Goal: Information Seeking & Learning: Check status

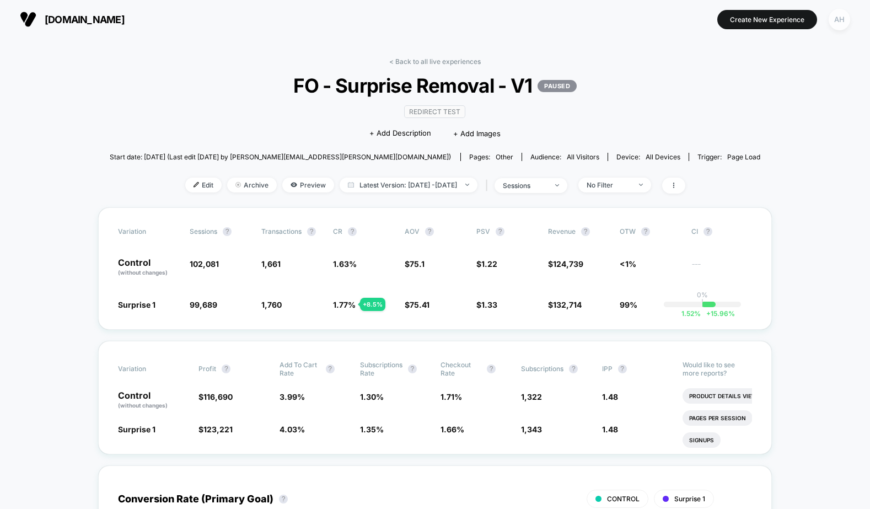
click at [838, 22] on div "AH" at bounding box center [840, 20] width 22 height 22
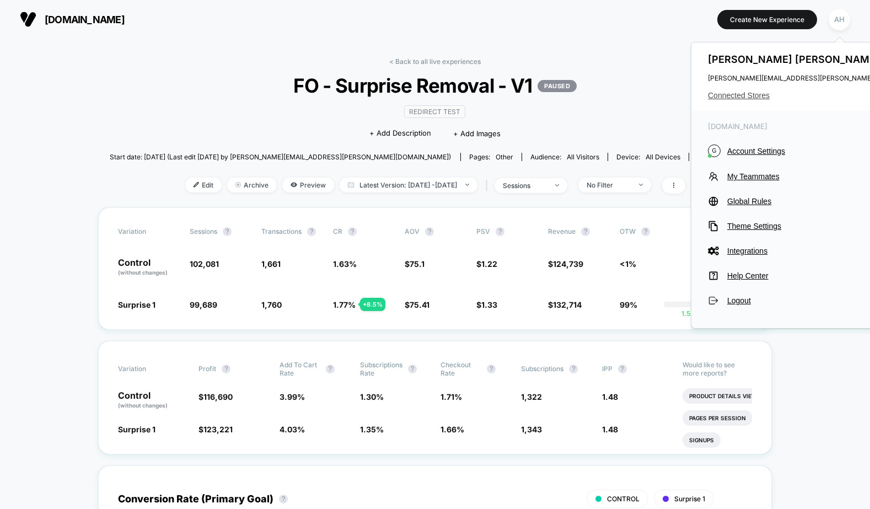
click at [750, 93] on span "Connected Stores" at bounding box center [817, 95] width 219 height 9
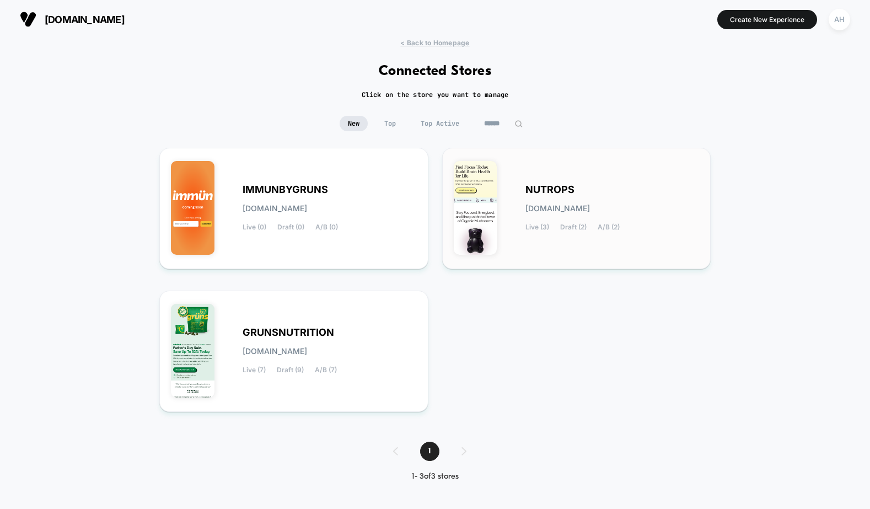
click at [511, 197] on div "NUTROPS [DOMAIN_NAME] Live (3) Draft (2) A/B (2)" at bounding box center [577, 208] width 246 height 98
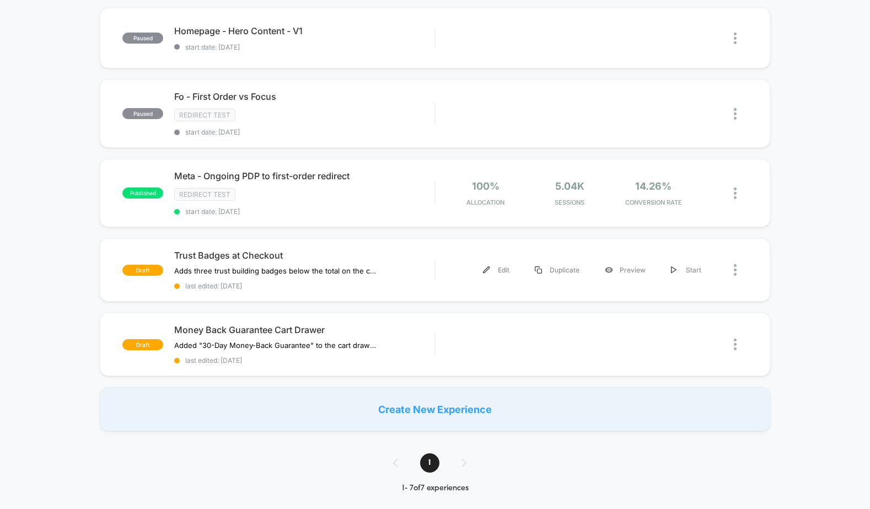
scroll to position [279, 0]
click at [394, 249] on span "Trust Badges at Checkout" at bounding box center [304, 254] width 260 height 11
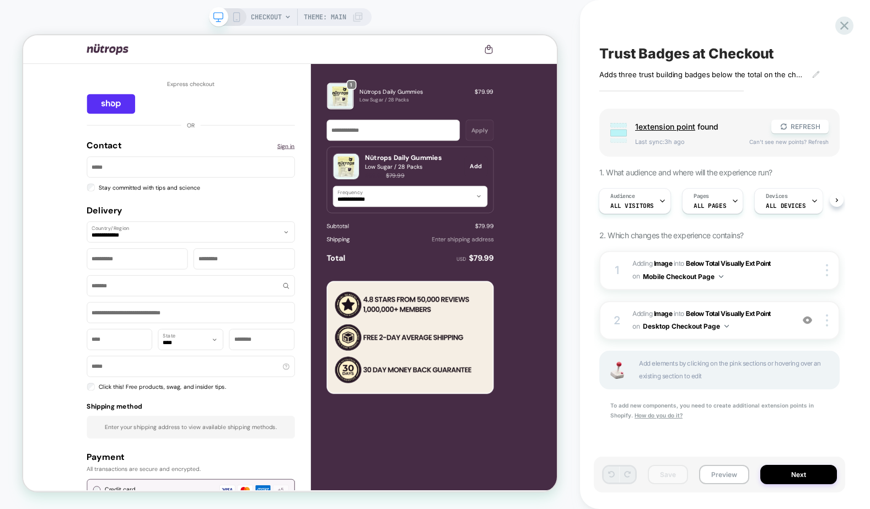
click at [235, 10] on div "CHECKOUT Theme: MAIN" at bounding box center [290, 17] width 163 height 18
click at [235, 18] on icon at bounding box center [237, 17] width 10 height 10
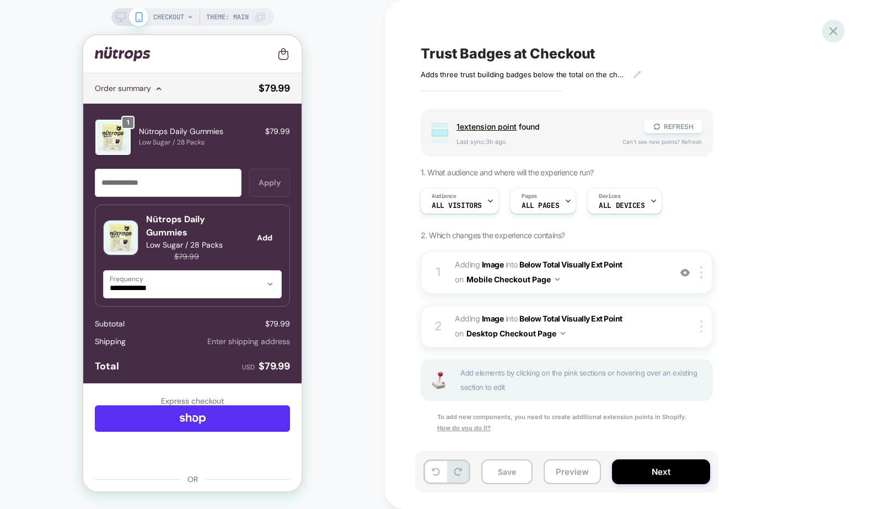
click at [837, 36] on icon at bounding box center [833, 31] width 15 height 15
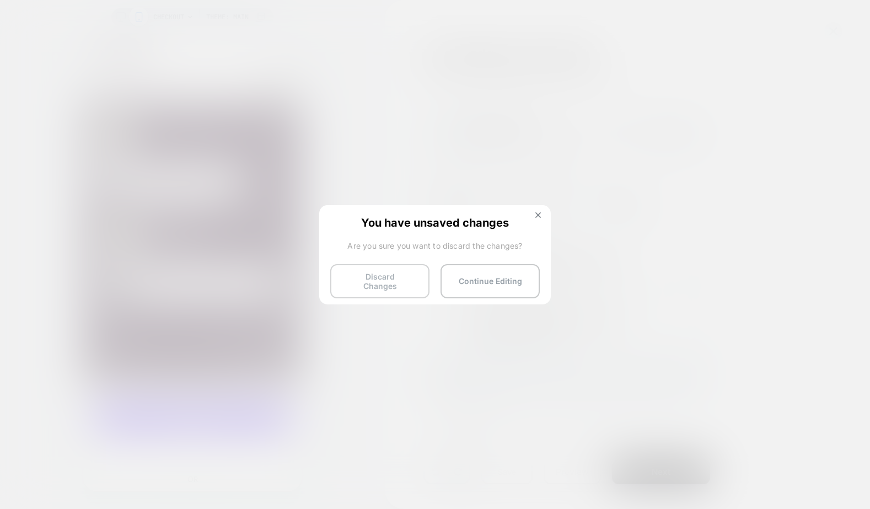
click at [400, 277] on button "Discard Changes" at bounding box center [379, 281] width 99 height 34
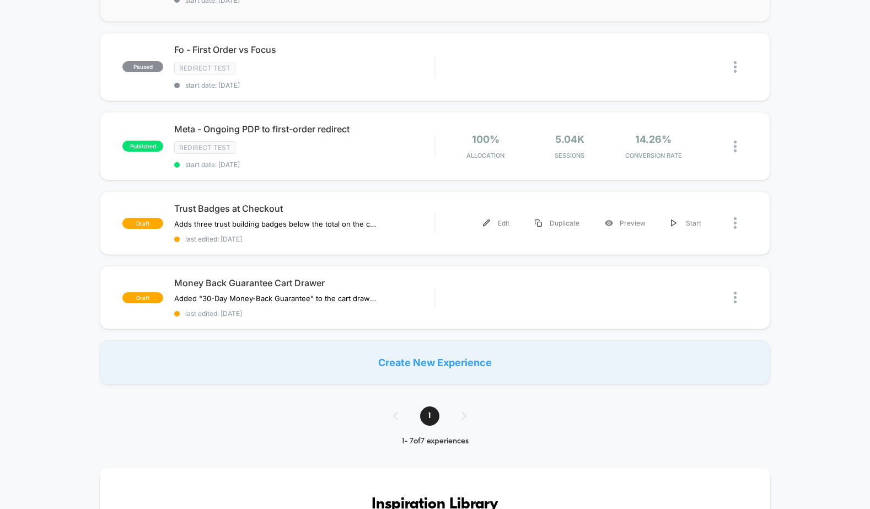
scroll to position [250, 0]
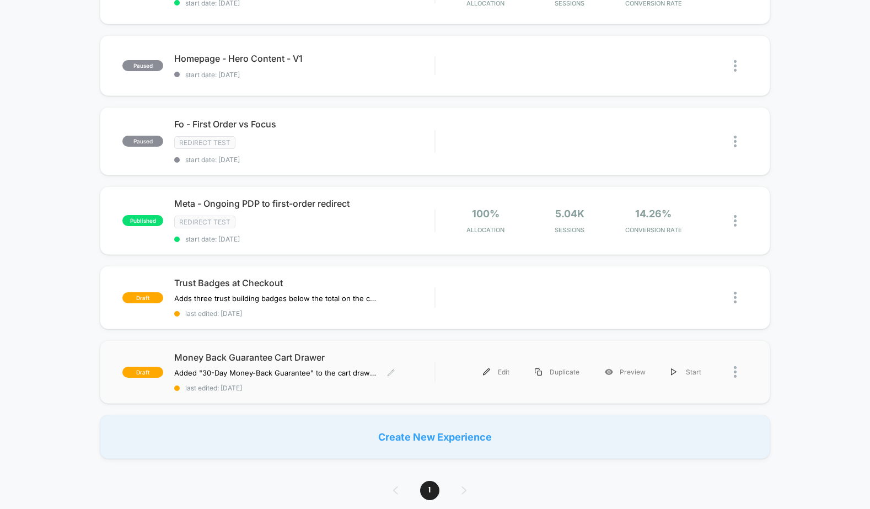
click at [311, 384] on span "last edited: [DATE]" at bounding box center [304, 388] width 260 height 8
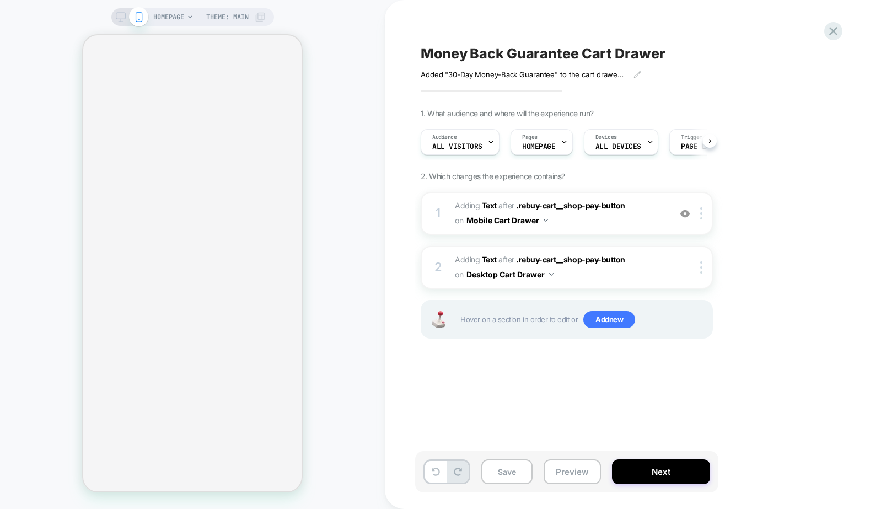
scroll to position [0, 1]
click at [541, 146] on span "HOMEPAGE" at bounding box center [539, 147] width 34 height 8
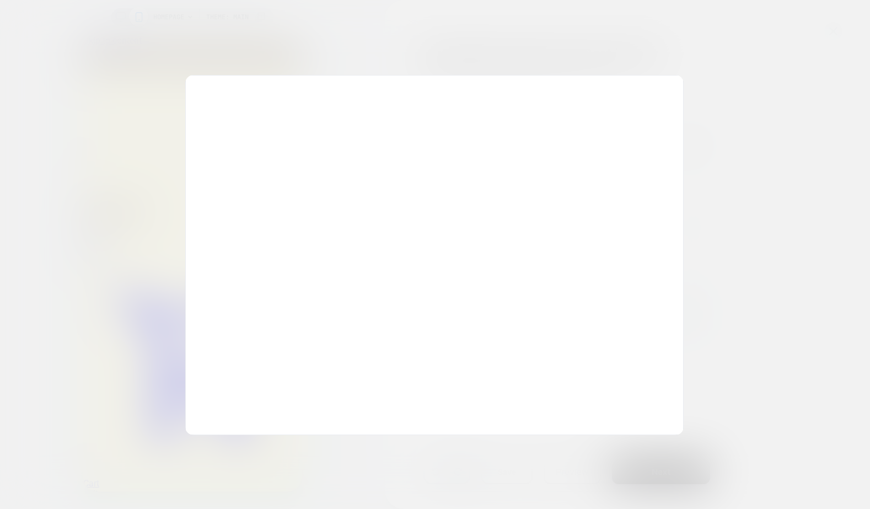
scroll to position [0, 0]
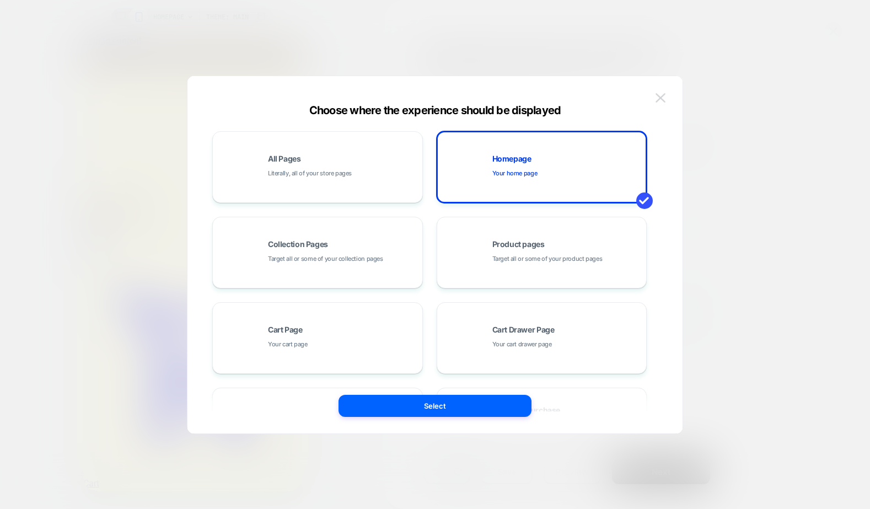
click at [661, 95] on img at bounding box center [661, 97] width 10 height 9
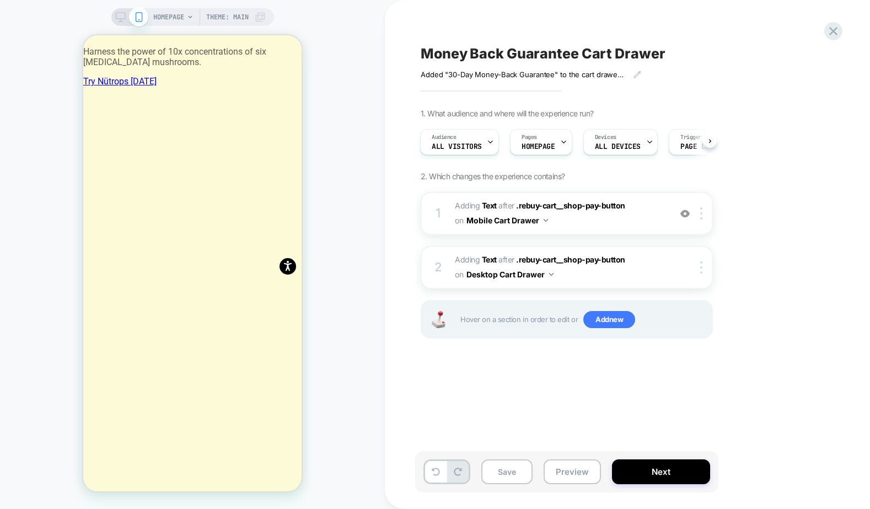
scroll to position [1654, 0]
click at [837, 33] on icon at bounding box center [833, 31] width 15 height 15
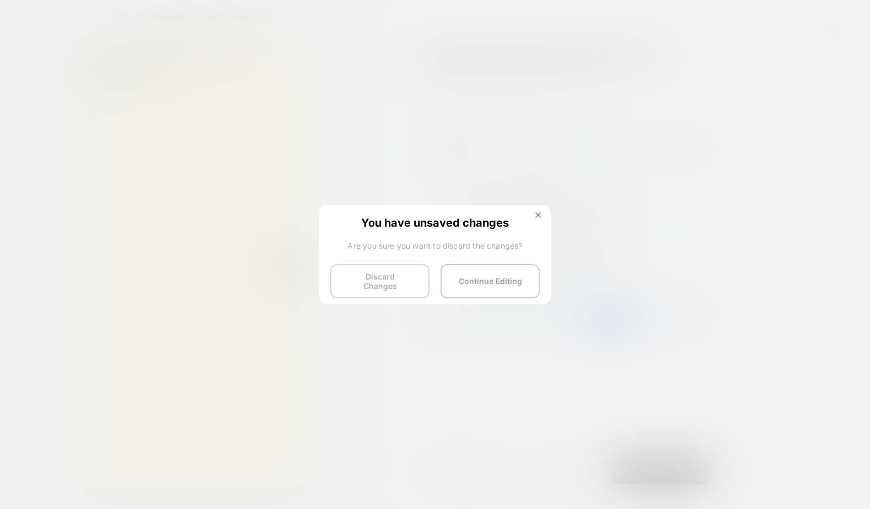
click at [387, 287] on button "Discard Changes" at bounding box center [379, 281] width 99 height 34
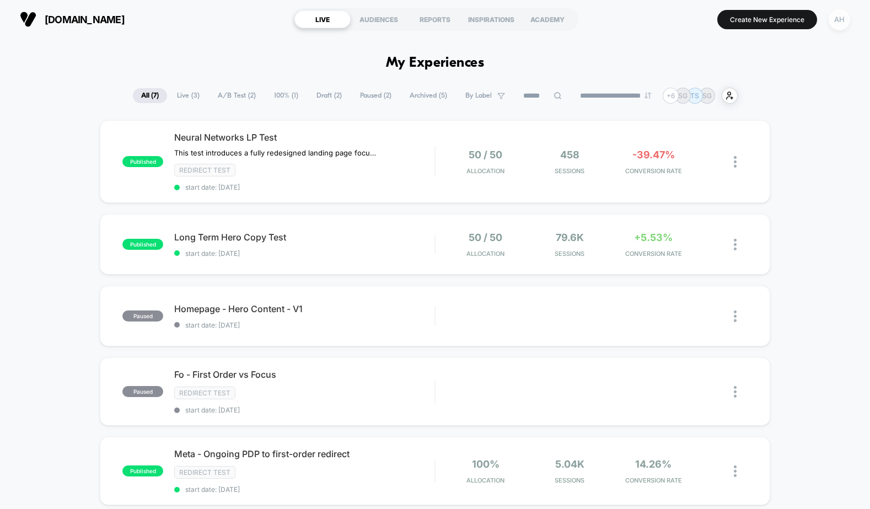
click at [834, 22] on div "AH" at bounding box center [840, 20] width 22 height 22
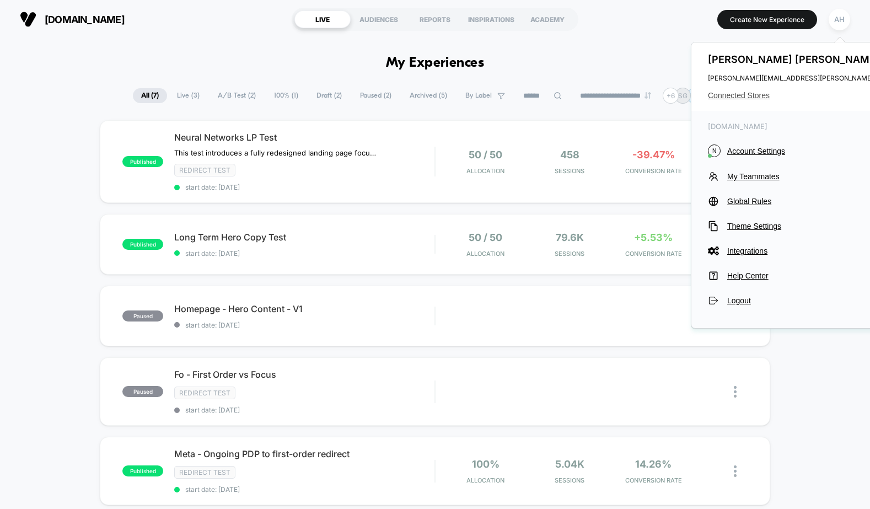
click at [729, 99] on span "Connected Stores" at bounding box center [817, 95] width 219 height 9
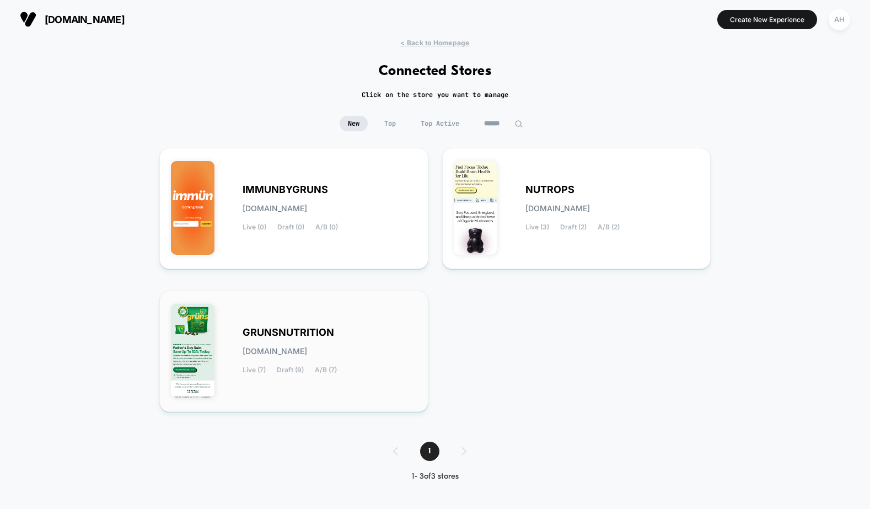
click at [307, 347] on span "[DOMAIN_NAME]" at bounding box center [275, 351] width 65 height 8
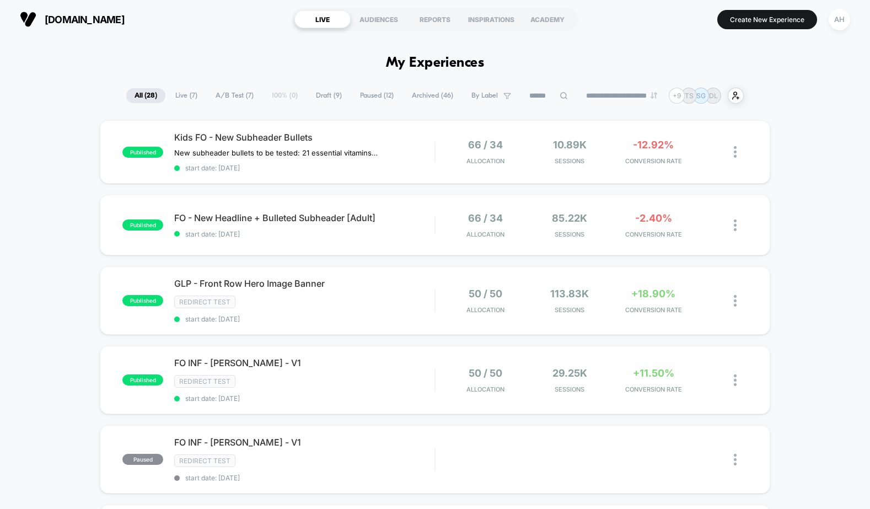
click at [412, 98] on span "Archived ( 46 )" at bounding box center [433, 95] width 58 height 15
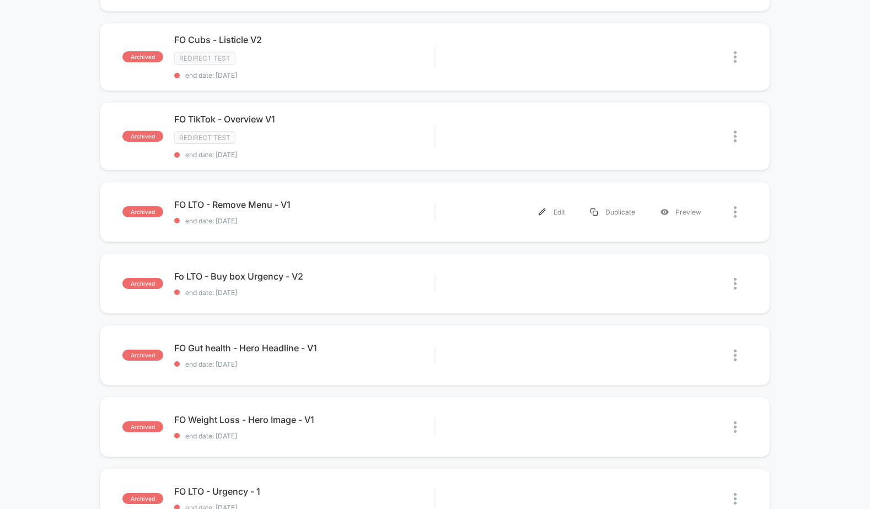
scroll to position [480, 0]
click at [384, 216] on span "end date: [DATE]" at bounding box center [304, 220] width 260 height 8
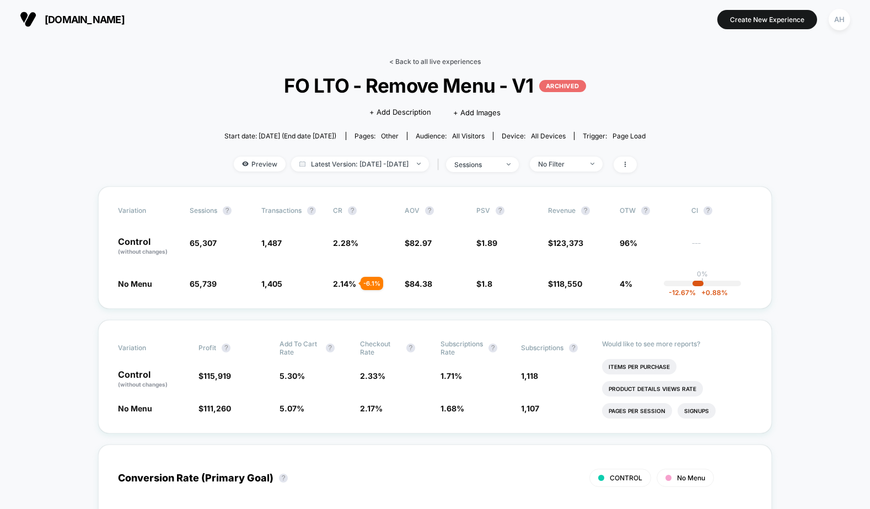
click at [436, 60] on link "< Back to all live experiences" at bounding box center [435, 61] width 92 height 8
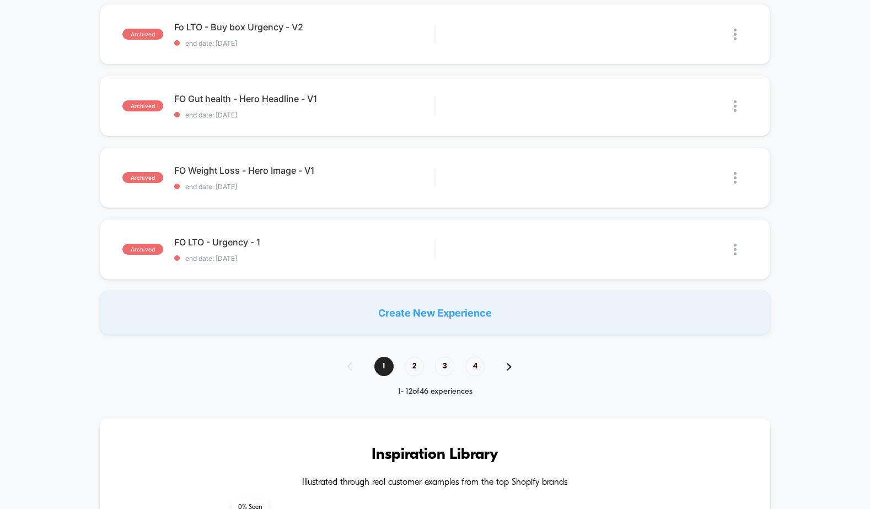
scroll to position [736, 0]
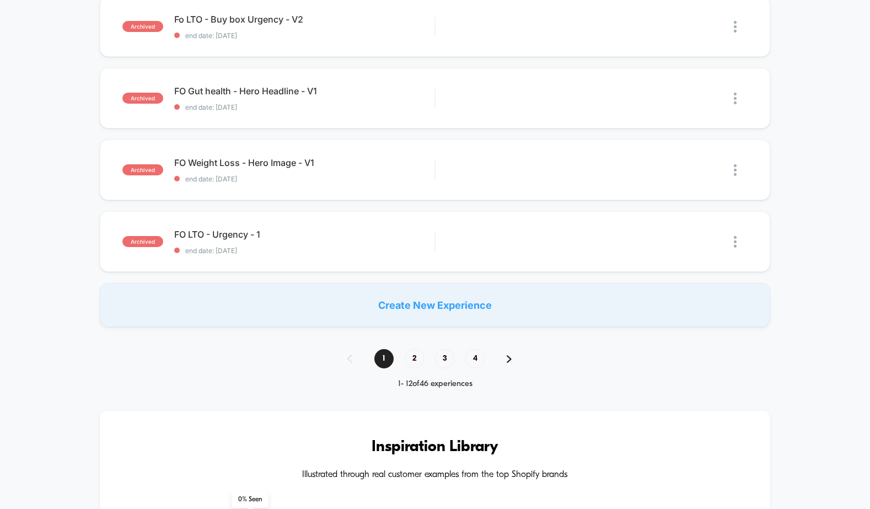
click at [405, 349] on div "1 2 3 4" at bounding box center [434, 358] width 197 height 19
click at [416, 354] on span "2" at bounding box center [414, 358] width 19 height 19
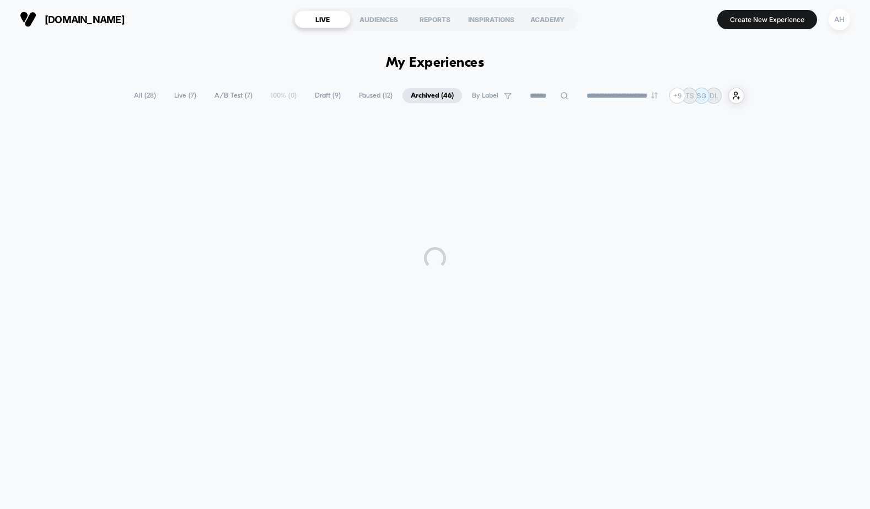
scroll to position [0, 0]
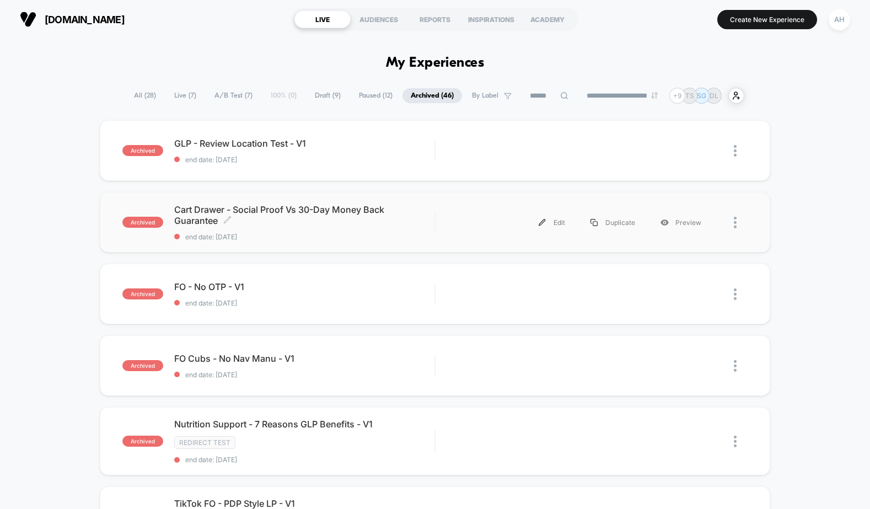
click at [319, 236] on span "end date: [DATE]" at bounding box center [304, 237] width 260 height 8
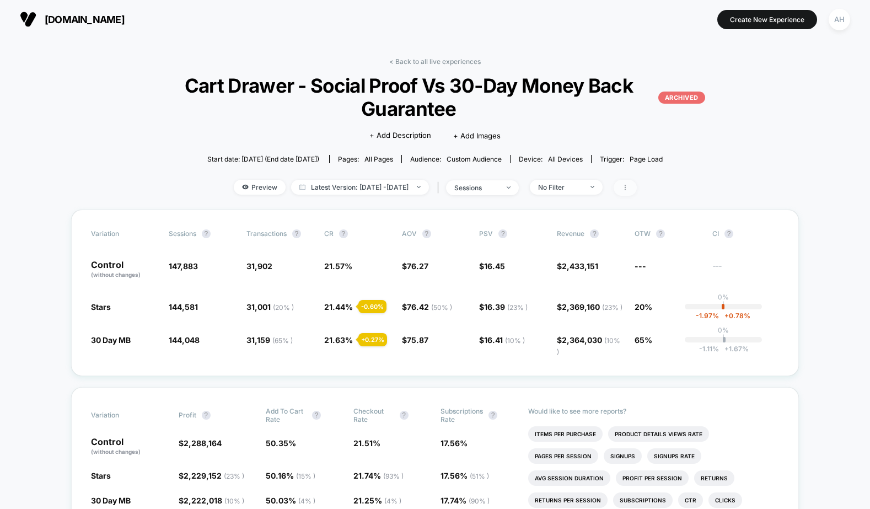
click at [637, 185] on span at bounding box center [625, 188] width 23 height 16
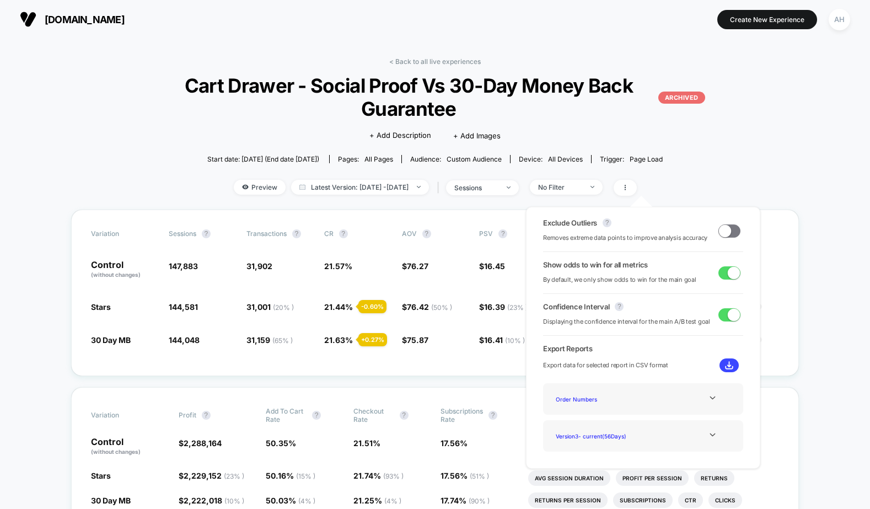
click at [689, 167] on div "Start date: [DATE] (End date [DATE]) Pages: all pages Audience: Custom Audience…" at bounding box center [435, 158] width 600 height 19
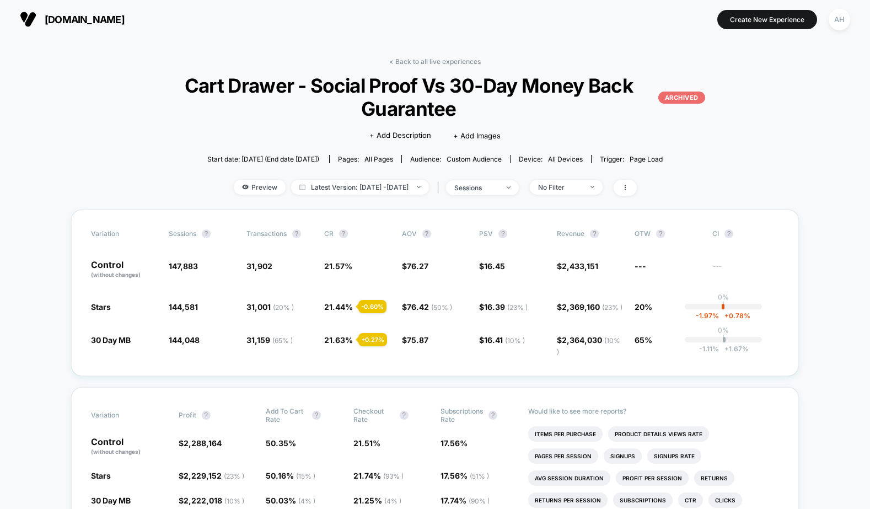
click at [655, 183] on div "Preview Latest Version: [DATE] - [DATE] | sessions No Filter" at bounding box center [435, 188] width 600 height 16
click at [629, 188] on icon at bounding box center [625, 187] width 7 height 7
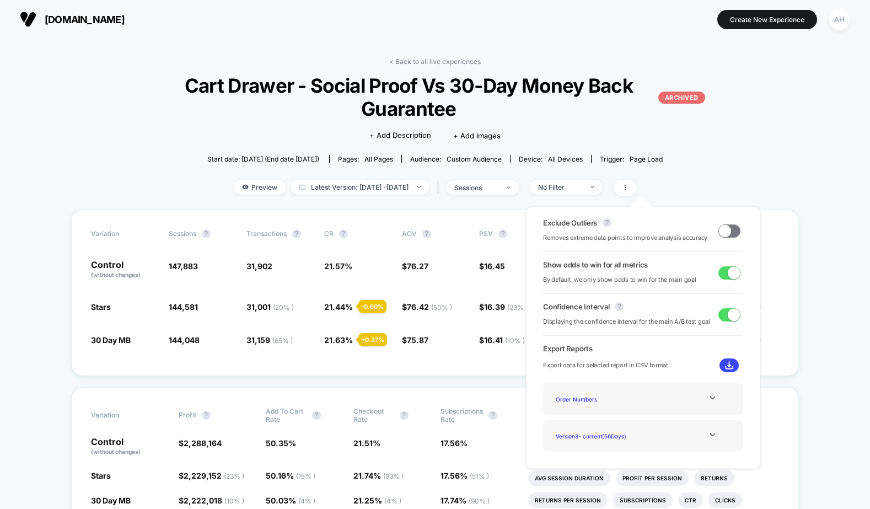
click at [730, 152] on div "Start date: [DATE] (End date [DATE]) Pages: all pages Audience: Custom Audience…" at bounding box center [435, 158] width 600 height 19
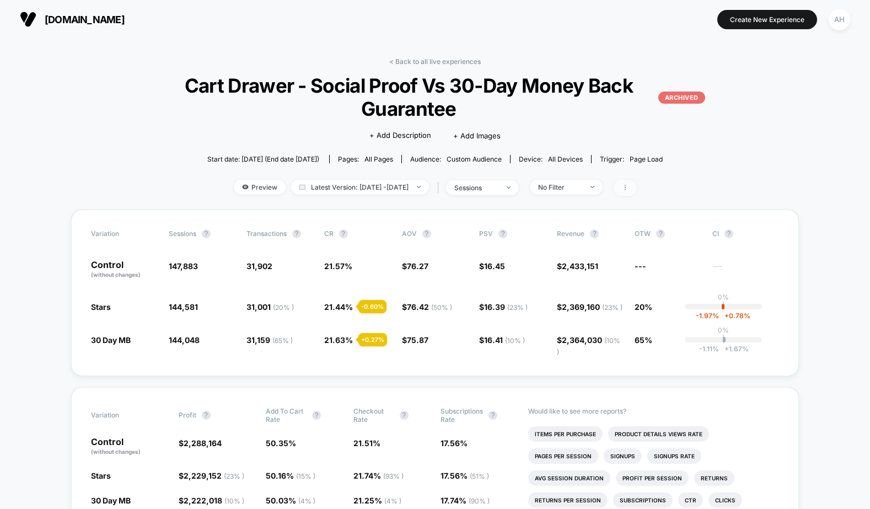
click at [637, 184] on span at bounding box center [625, 188] width 23 height 16
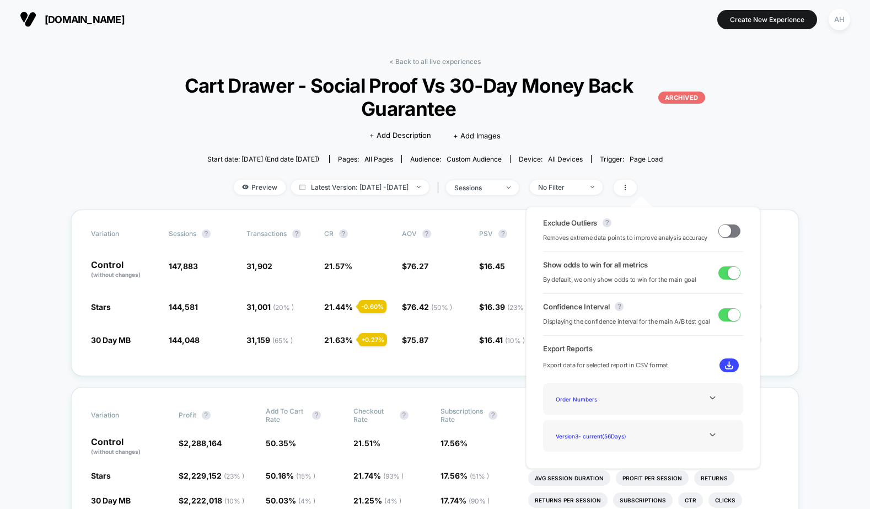
click at [469, 67] on div "< Back to all live experiences Cart Drawer - Social Proof Vs 30-Day Money Back …" at bounding box center [435, 133] width 600 height 152
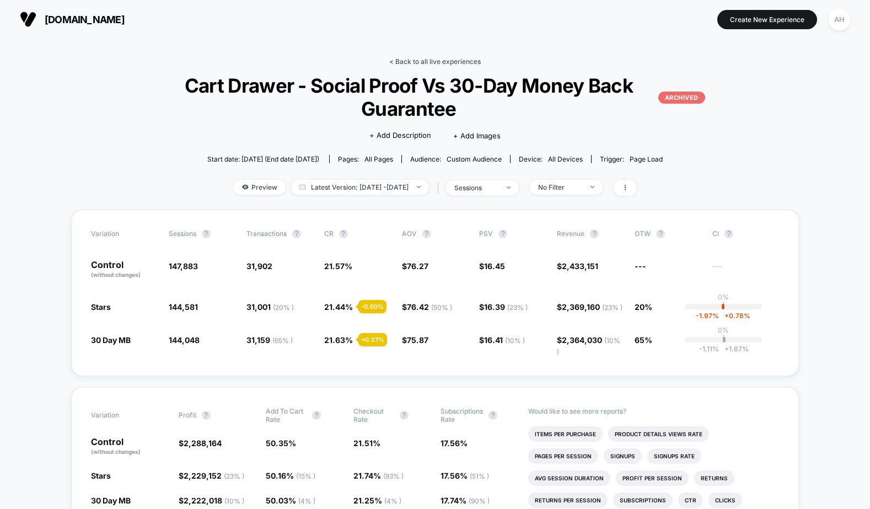
click at [468, 64] on link "< Back to all live experiences" at bounding box center [435, 61] width 92 height 8
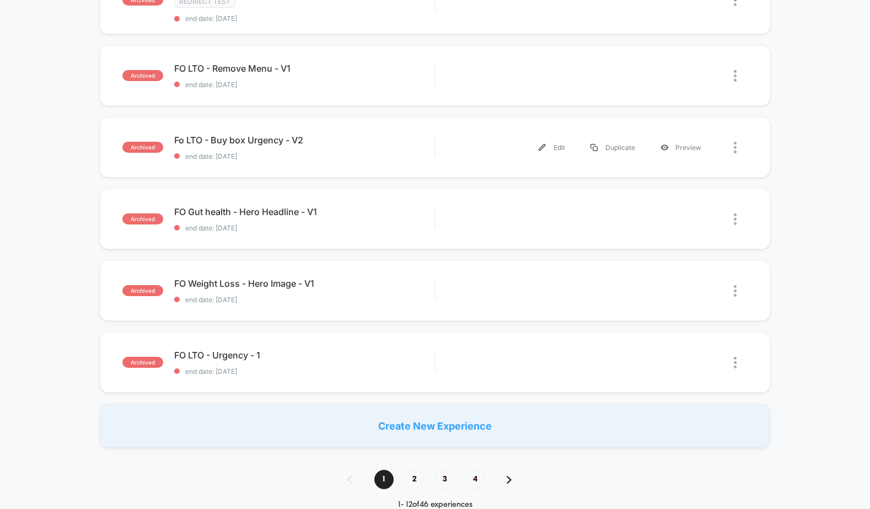
scroll to position [686, 0]
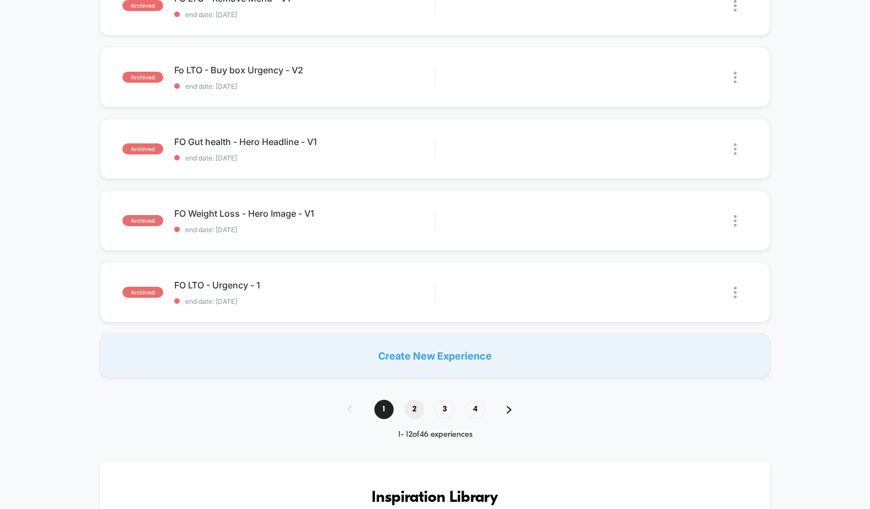
click at [415, 400] on span "2" at bounding box center [414, 409] width 19 height 19
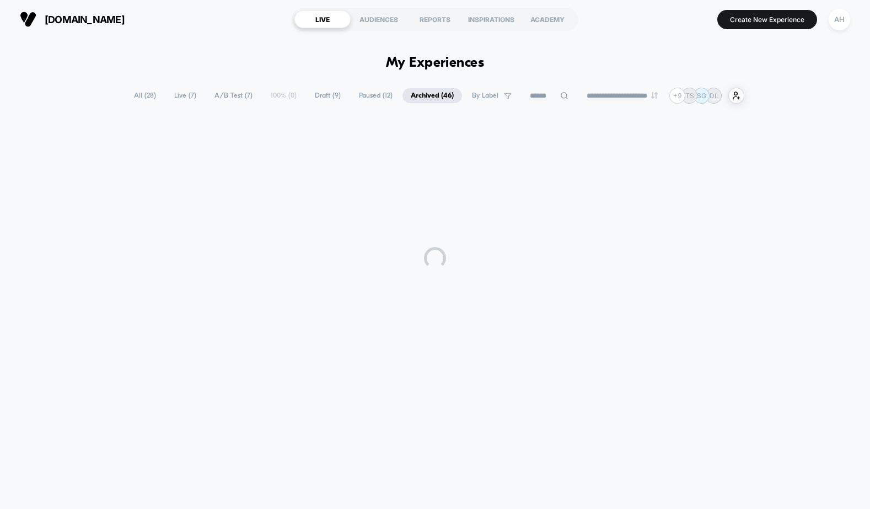
scroll to position [0, 0]
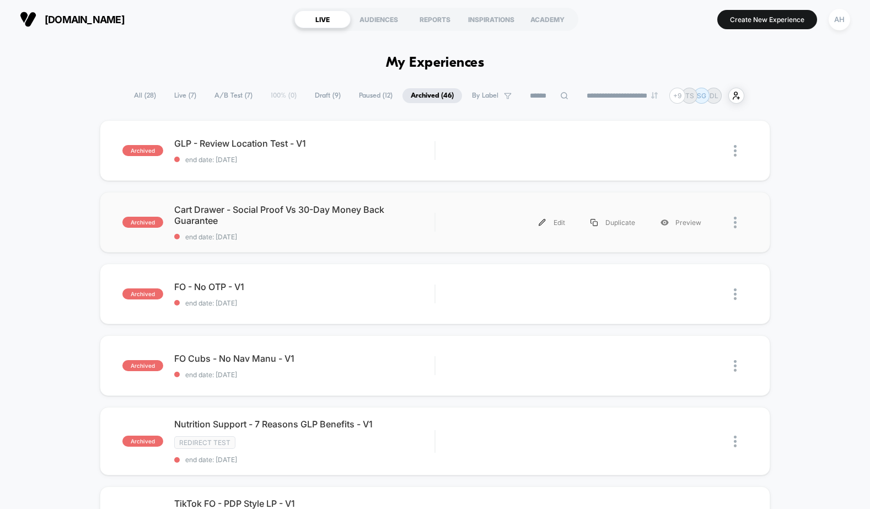
click at [732, 220] on div at bounding box center [731, 222] width 34 height 25
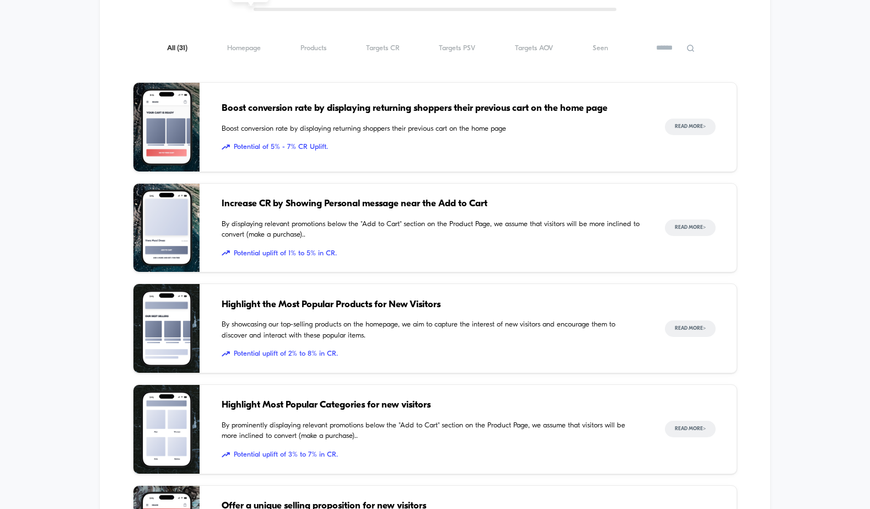
scroll to position [1550, 0]
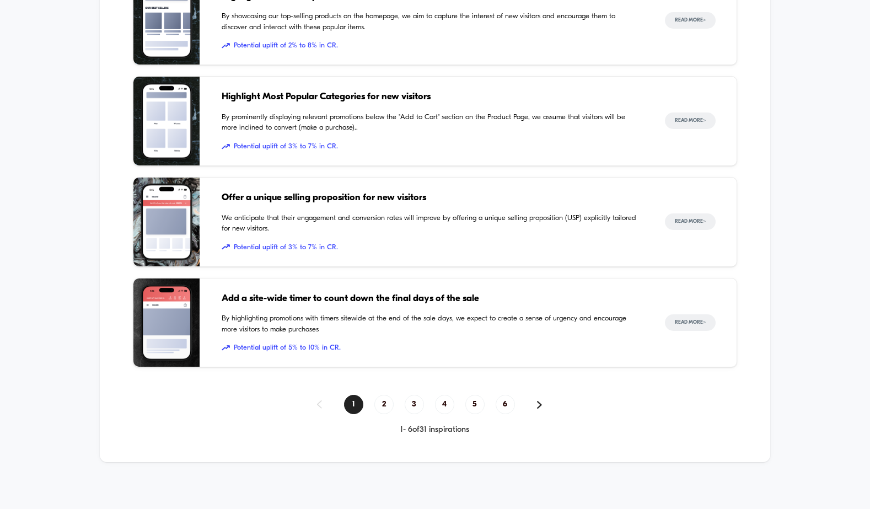
click at [385, 388] on div "Inspiration Library Illustrated through real customer examples from the top Sho…" at bounding box center [435, 29] width 670 height 865
click at [385, 405] on span "2" at bounding box center [383, 404] width 19 height 19
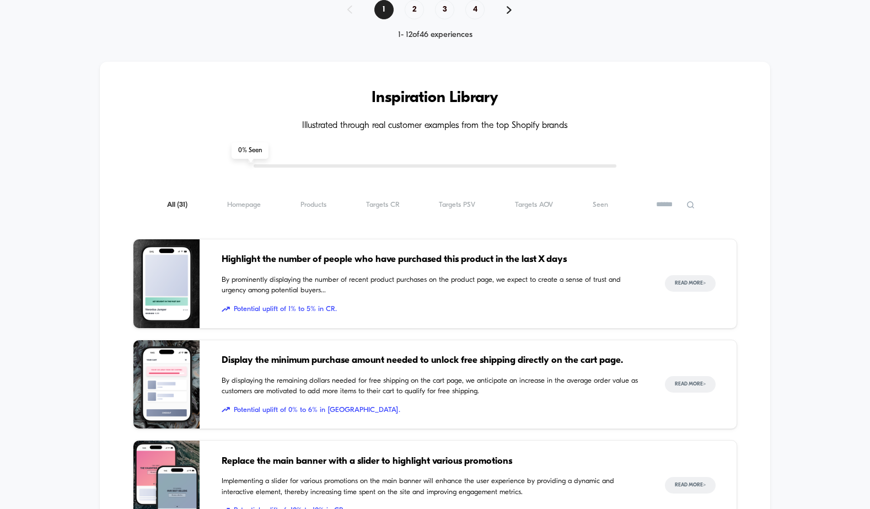
scroll to position [1051, 0]
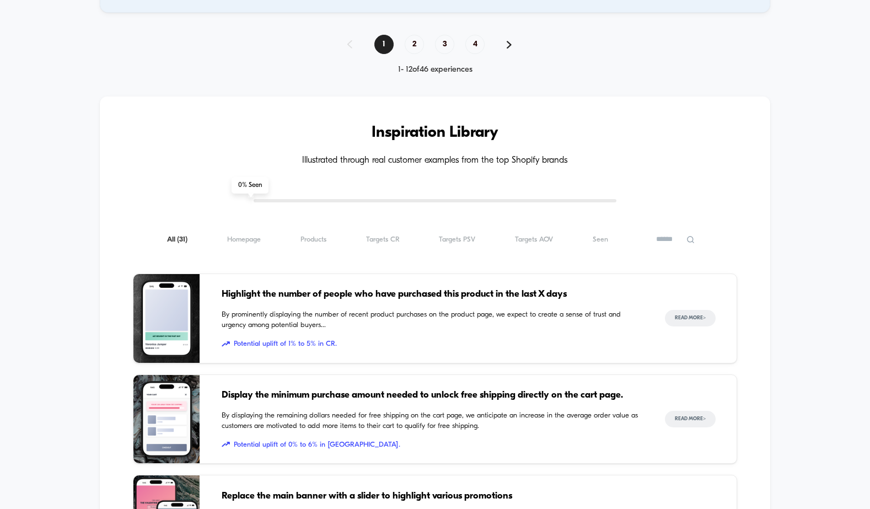
click at [420, 26] on div "**********" at bounding box center [435, 10] width 870 height 1947
click at [420, 39] on span "2" at bounding box center [414, 44] width 19 height 19
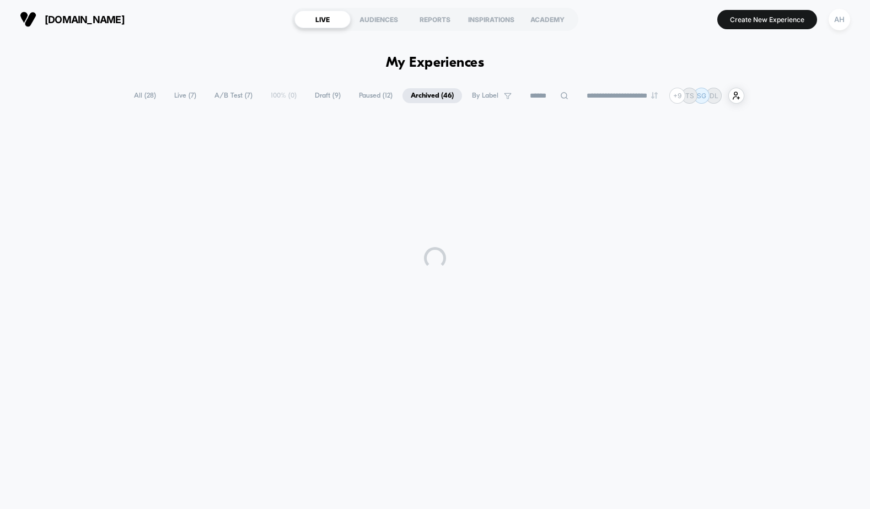
scroll to position [0, 0]
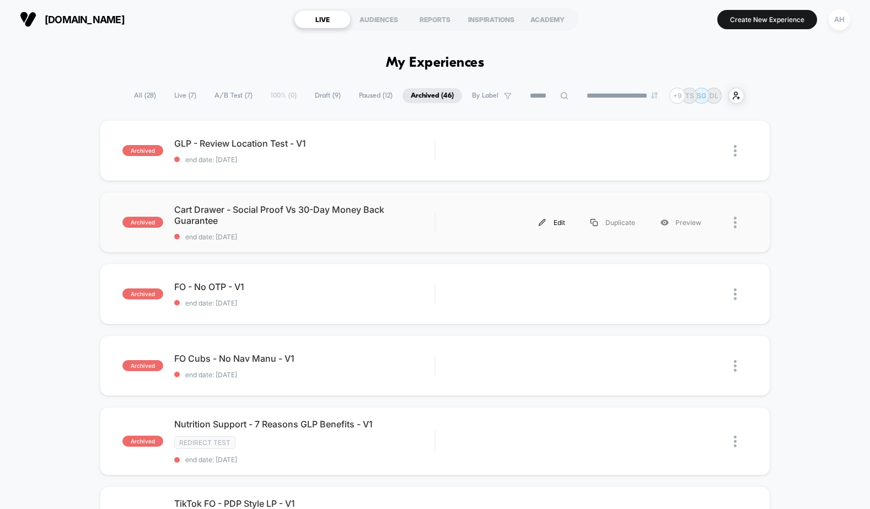
click at [544, 219] on img at bounding box center [542, 222] width 7 height 7
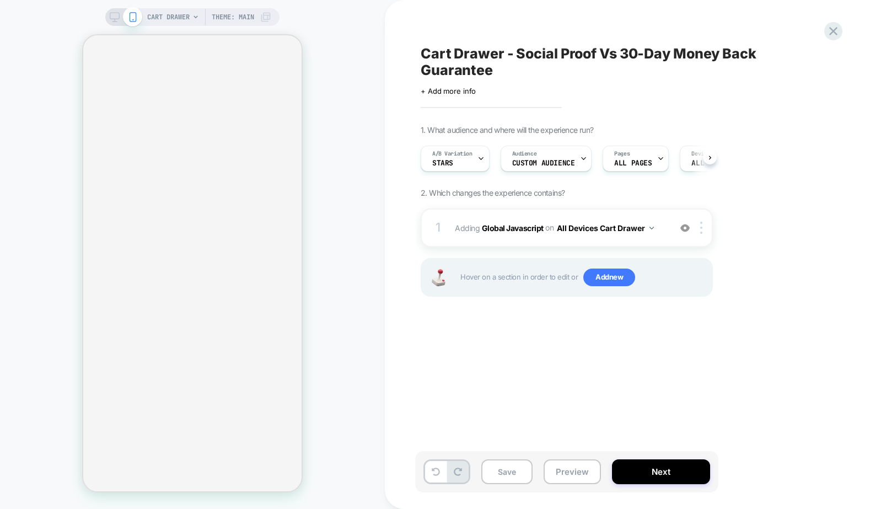
scroll to position [0, 1]
click at [555, 161] on span "Custom Audience" at bounding box center [543, 163] width 63 height 8
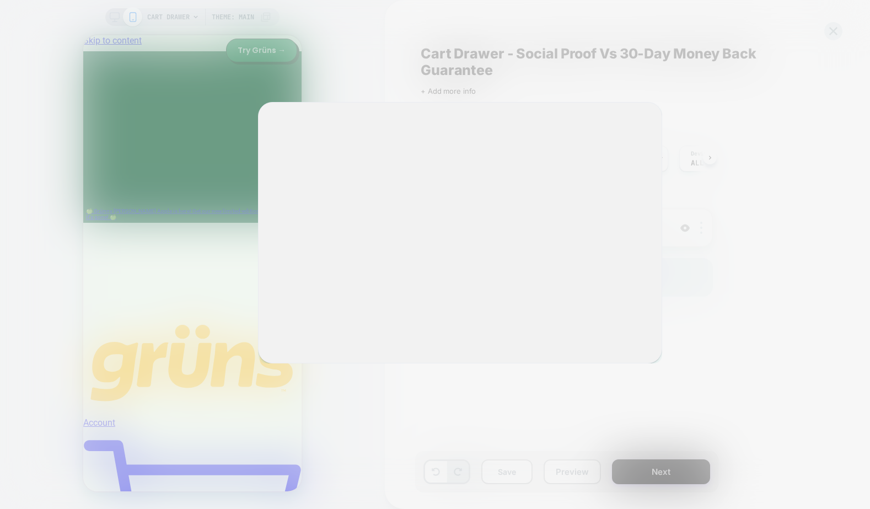
scroll to position [0, 0]
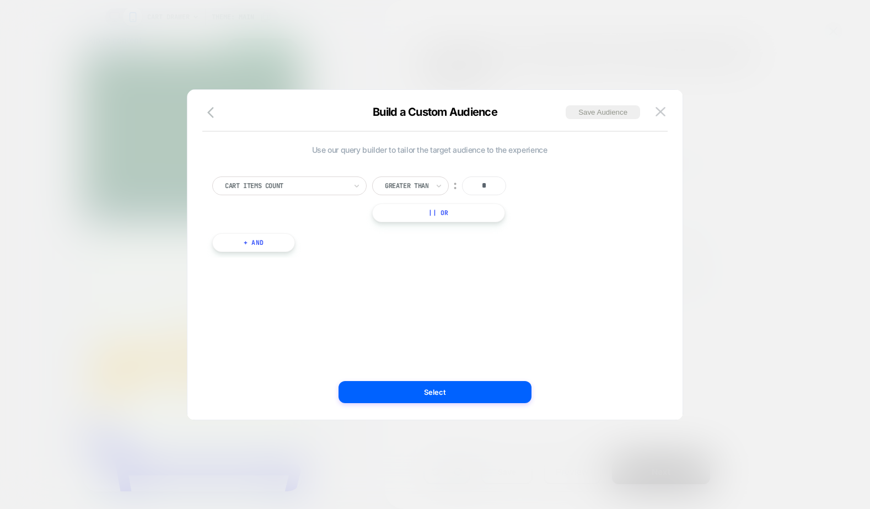
click at [680, 78] on div at bounding box center [435, 254] width 870 height 509
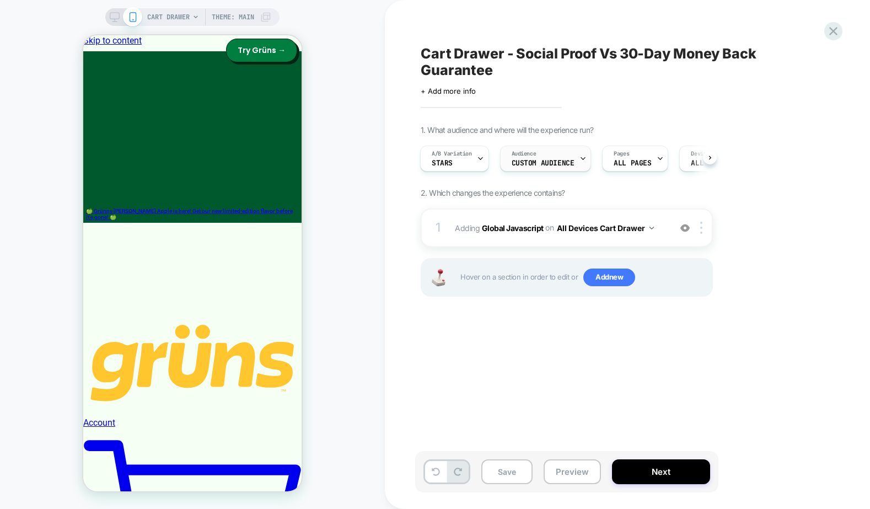
click at [566, 156] on div "Audience Custom Audience" at bounding box center [543, 158] width 85 height 25
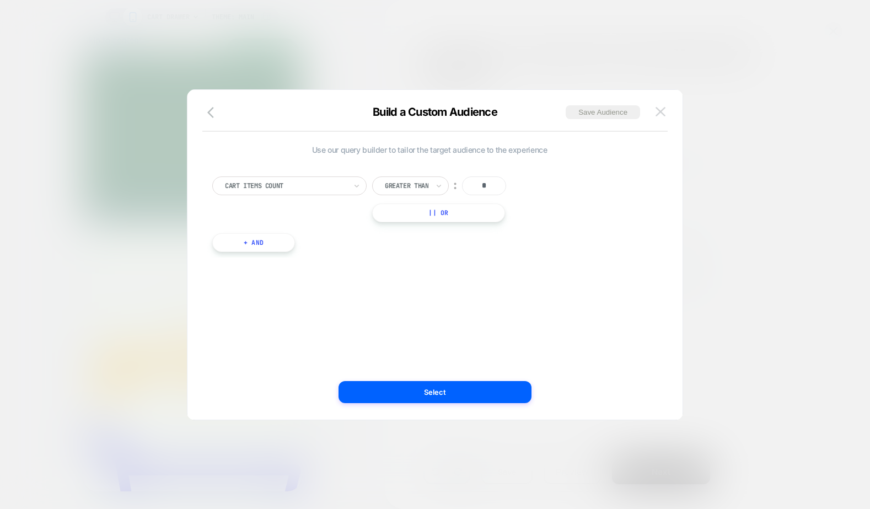
click at [666, 104] on button at bounding box center [660, 112] width 17 height 17
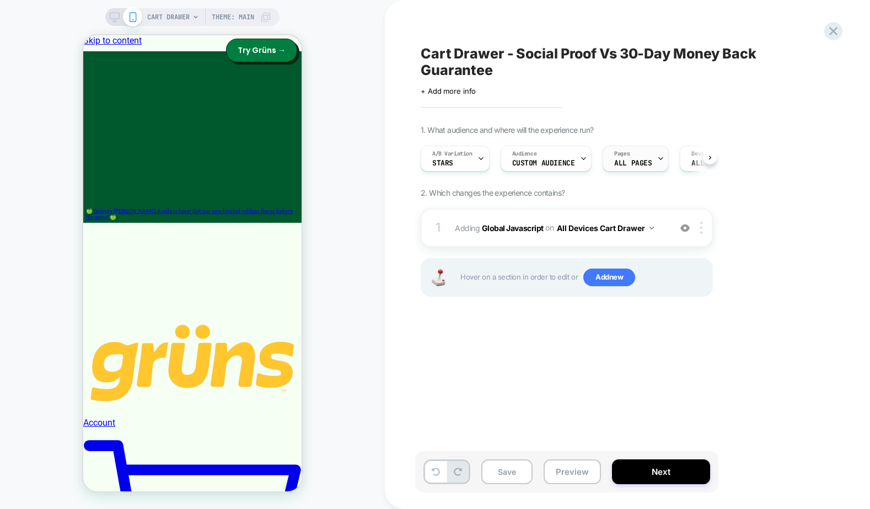
click at [625, 163] on span "ALL PAGES" at bounding box center [633, 163] width 38 height 8
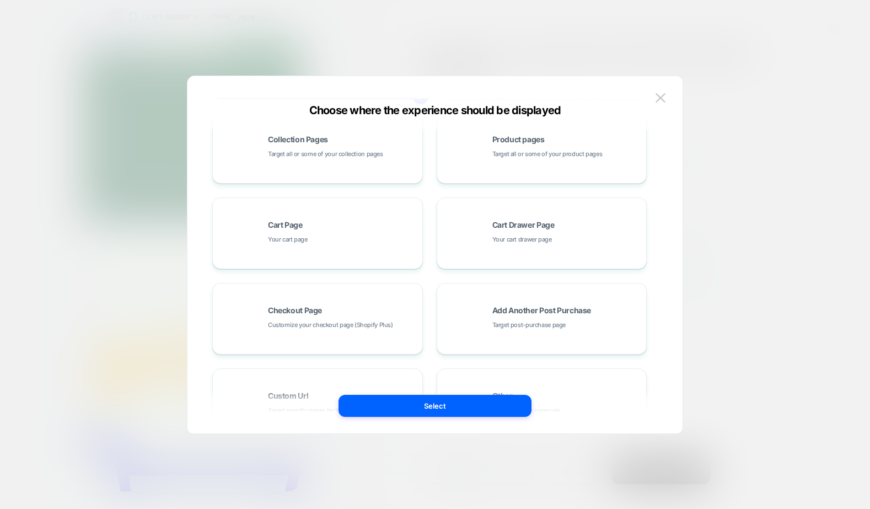
scroll to position [167, 0]
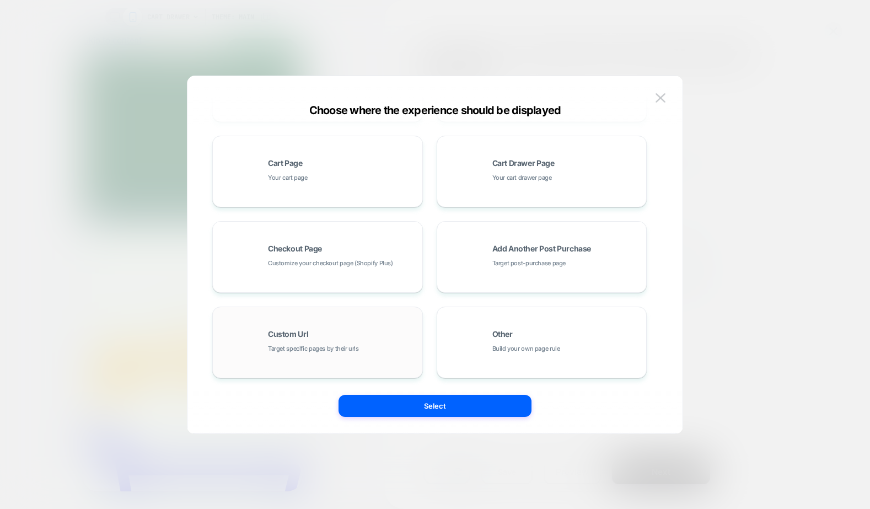
click at [355, 329] on div "Custom Url Target specific pages by their urls" at bounding box center [317, 342] width 199 height 61
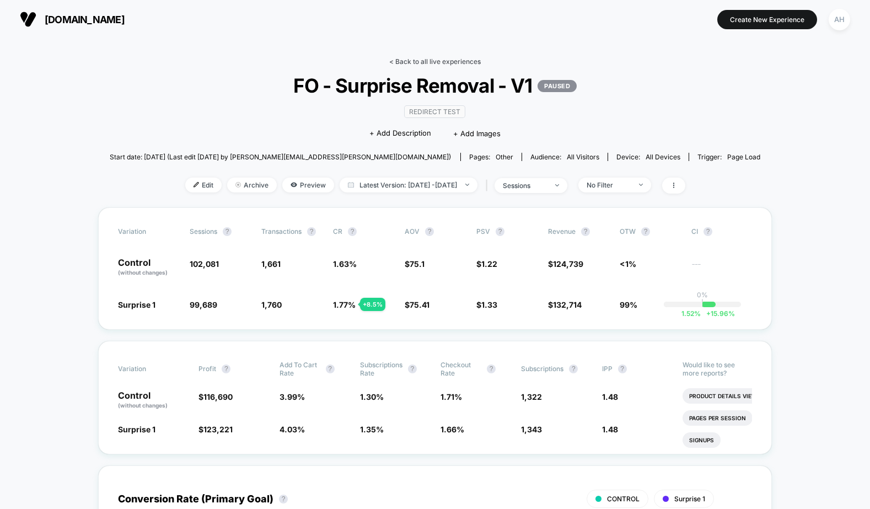
click at [425, 59] on link "< Back to all live experiences" at bounding box center [435, 61] width 92 height 8
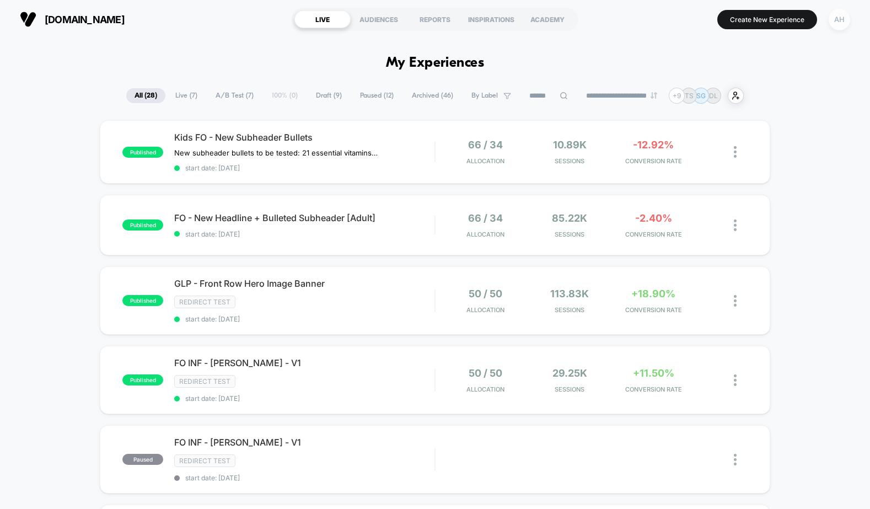
click at [838, 18] on div "AH" at bounding box center [840, 20] width 22 height 22
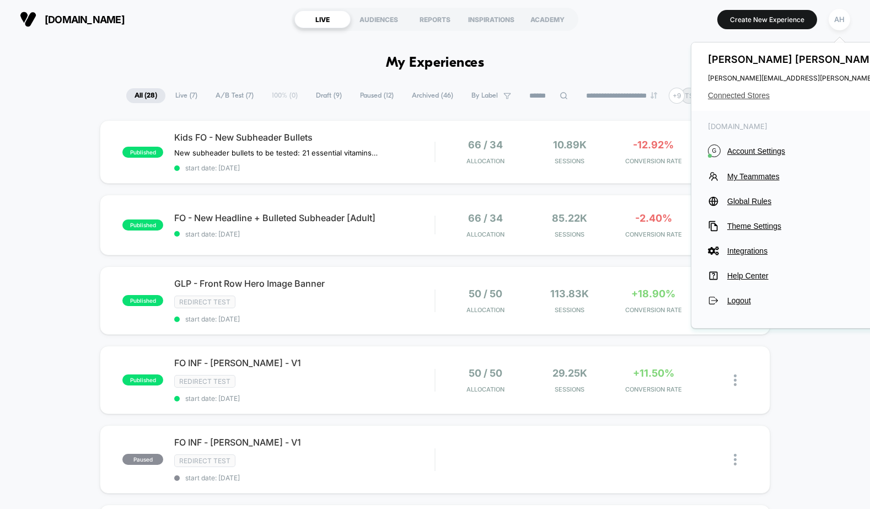
click at [748, 97] on span "Connected Stores" at bounding box center [817, 95] width 219 height 9
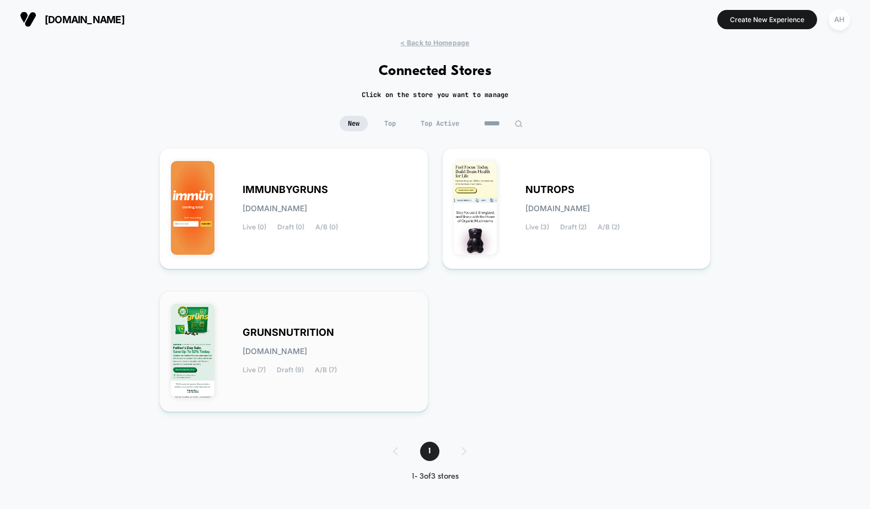
click at [321, 344] on div "GRUNSNUTRITION grunsnutrition.myshopify.com Live (7) Draft (9) A/B (7)" at bounding box center [330, 351] width 174 height 45
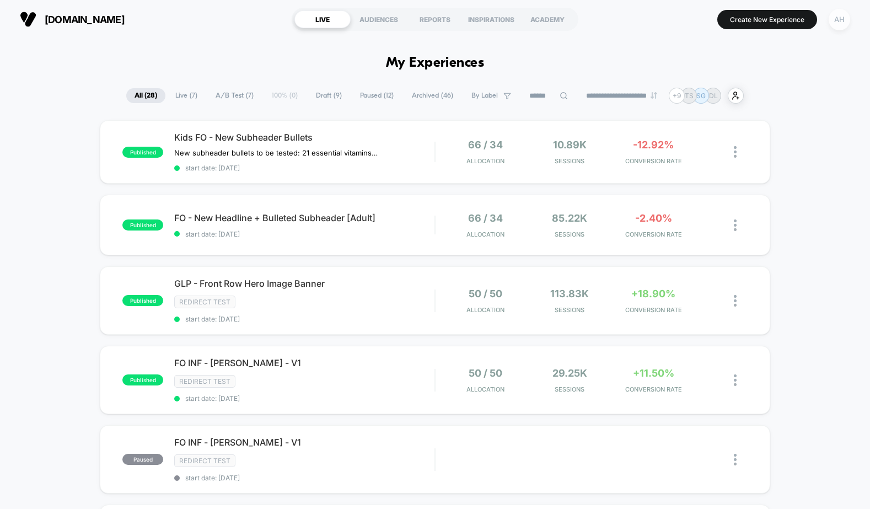
click at [831, 25] on div "AH" at bounding box center [840, 20] width 22 height 22
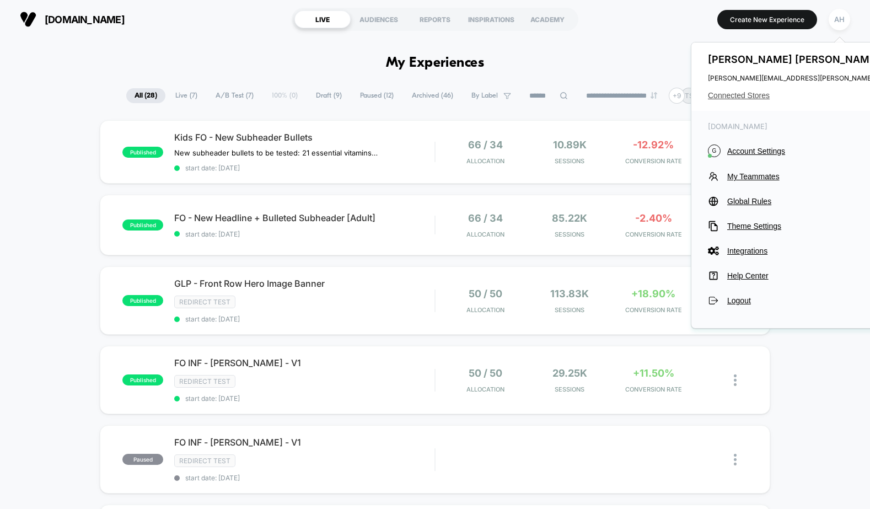
click at [713, 91] on span "Connected Stores" at bounding box center [817, 95] width 219 height 9
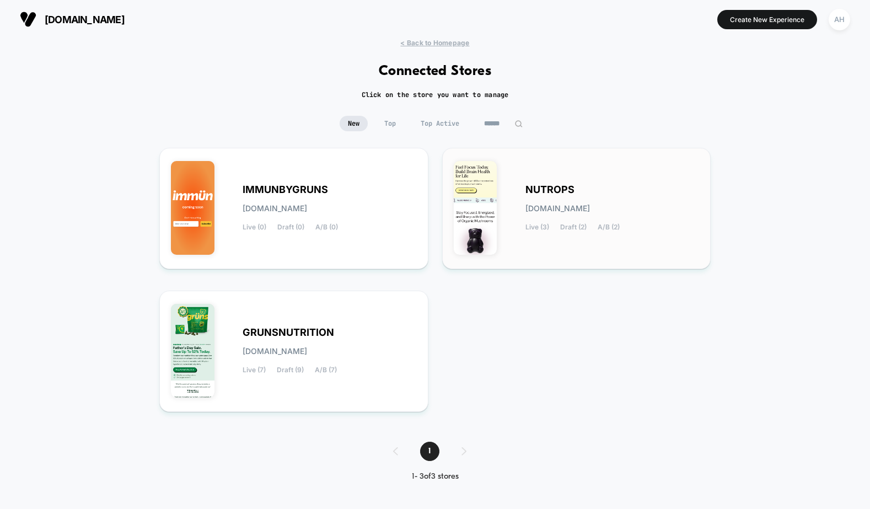
click at [526, 210] on span "[DOMAIN_NAME]" at bounding box center [558, 209] width 65 height 8
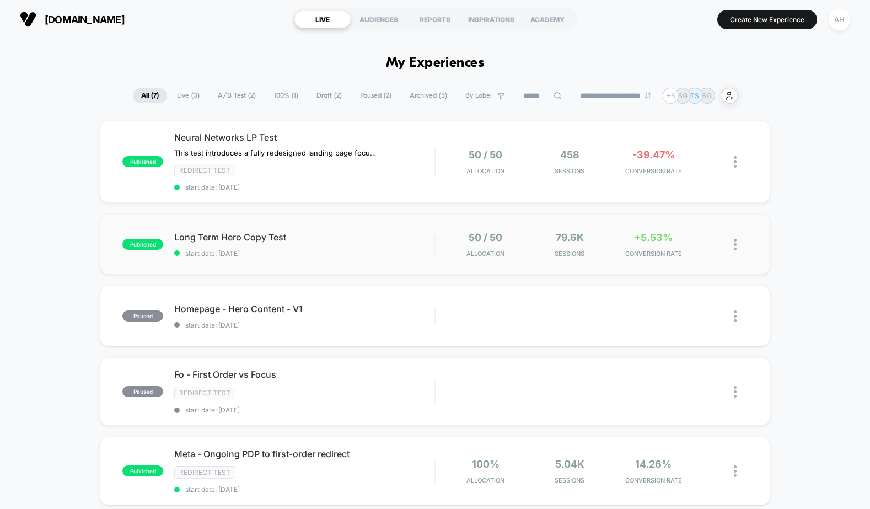
click at [383, 258] on div "published Long Term Hero Copy Test start date: 9/12/2025 50 / 50 Allocation 79.…" at bounding box center [435, 244] width 670 height 61
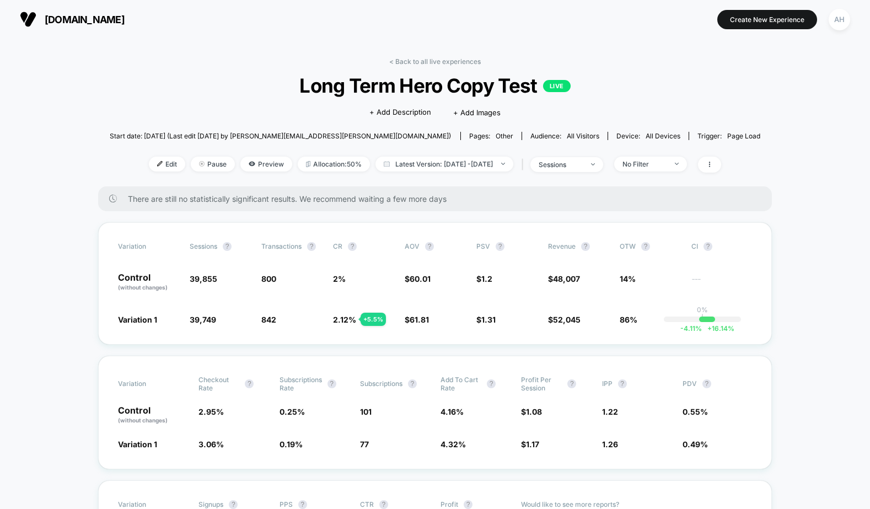
click at [464, 157] on span "Latest Version: Sep 12, 2025 - Sep 26, 2025" at bounding box center [445, 164] width 138 height 15
